Goal: Obtain resource: Download file/media

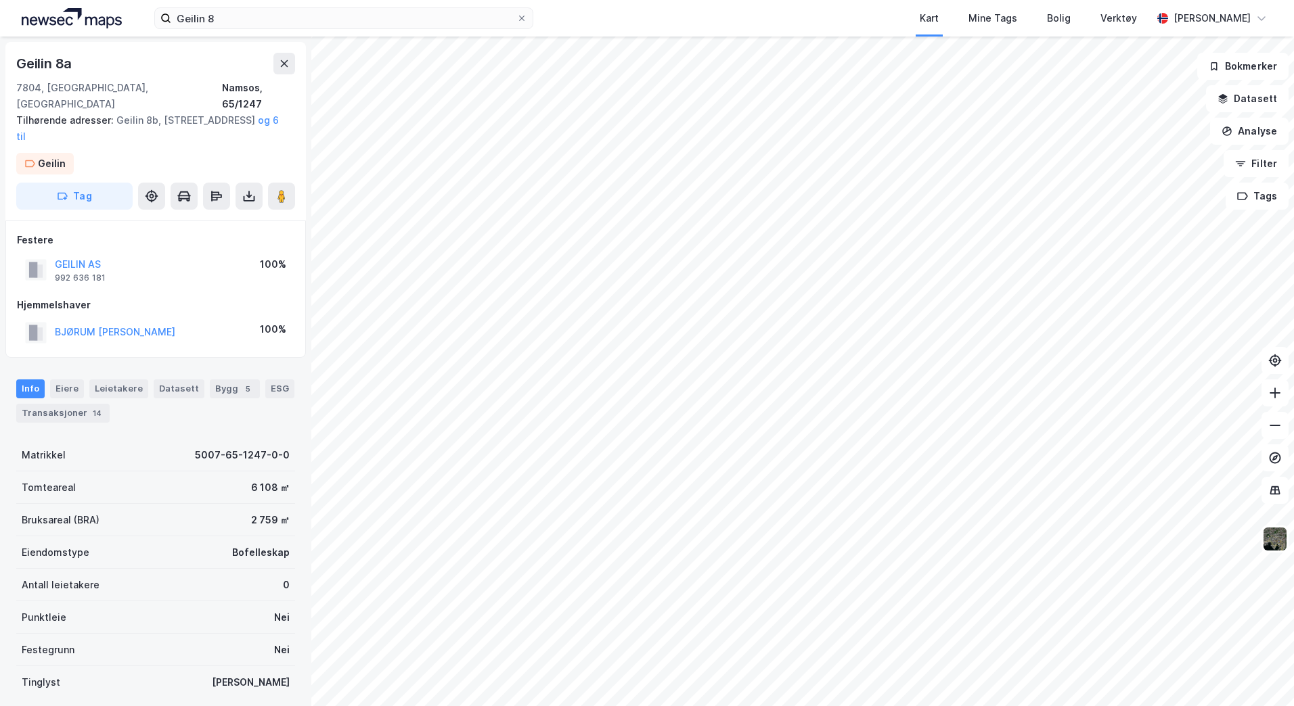
click at [240, 183] on button at bounding box center [248, 196] width 27 height 27
click at [194, 218] on div "Last ned grunnbok" at bounding box center [182, 223] width 78 height 11
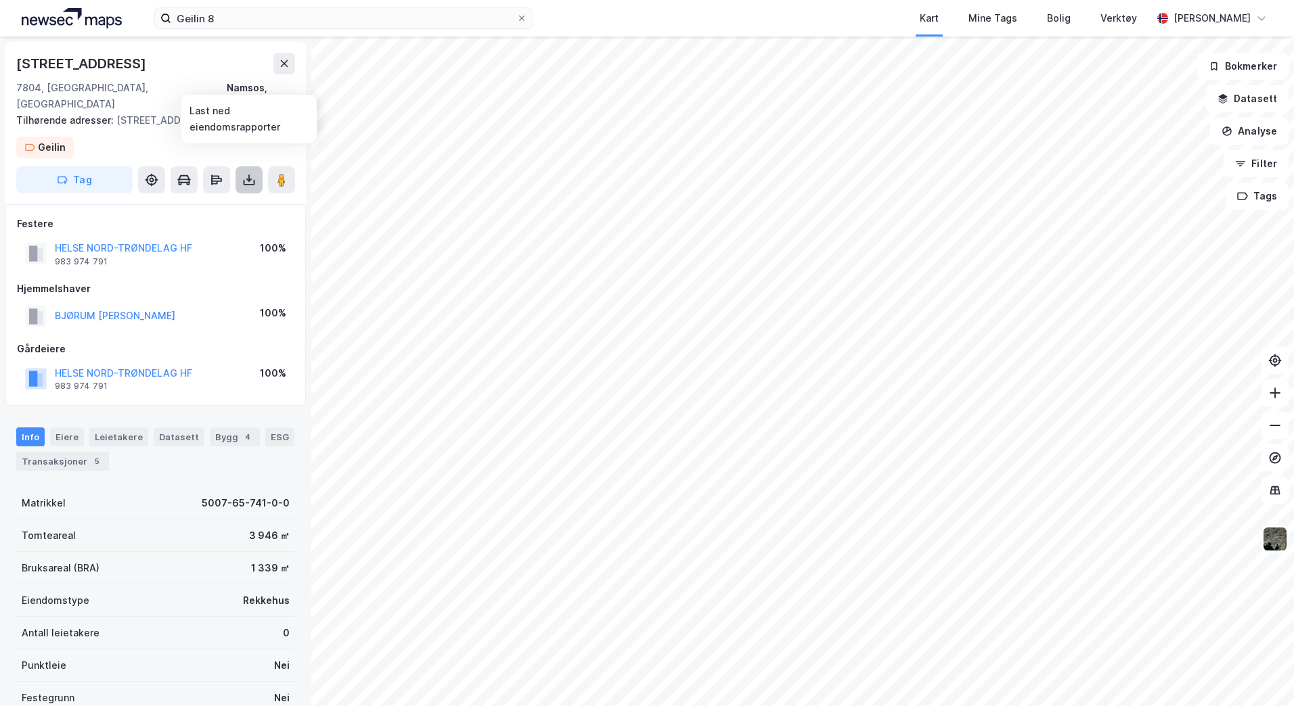
click at [242, 166] on button at bounding box center [248, 179] width 27 height 27
click at [193, 202] on div "Last ned grunnbok" at bounding box center [182, 207] width 78 height 11
